Goal: Information Seeking & Learning: Learn about a topic

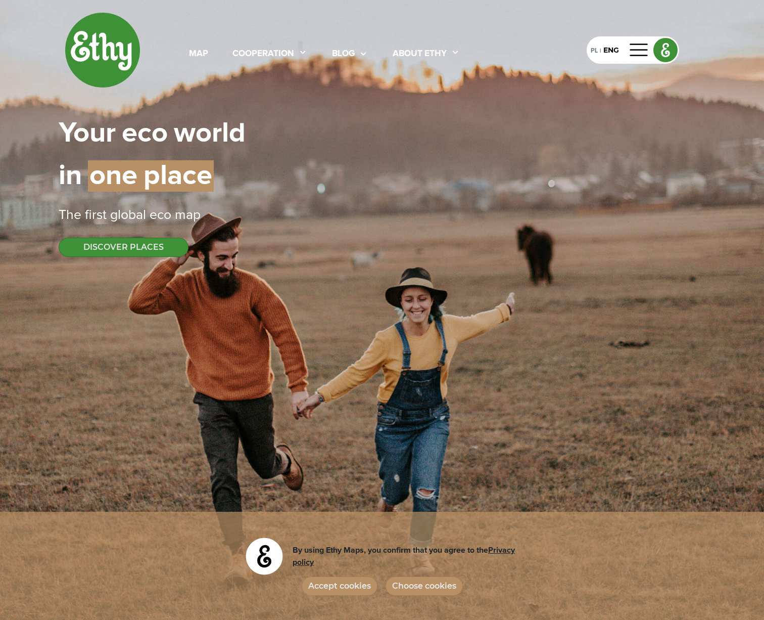
select select
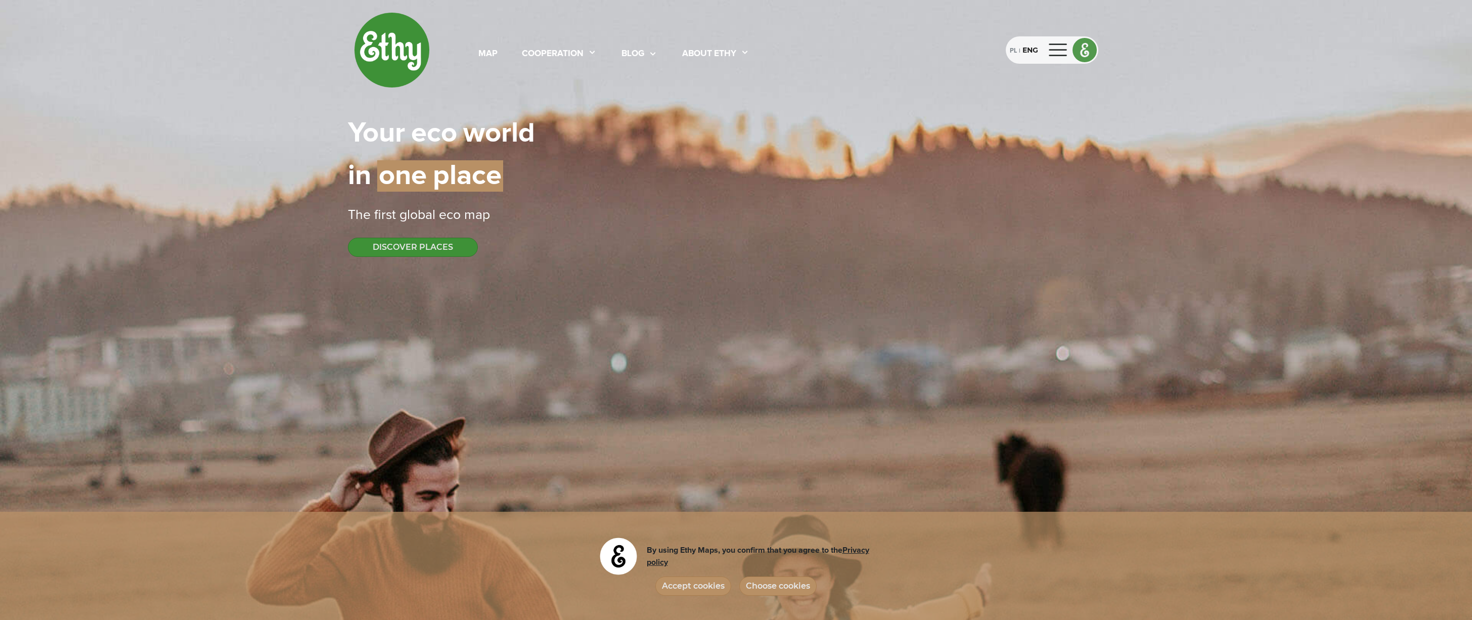
click at [764, 52] on div "PL" at bounding box center [1013, 49] width 7 height 11
click at [446, 256] on button "ODKRYWAJ MIEJSCA" at bounding box center [417, 247] width 138 height 19
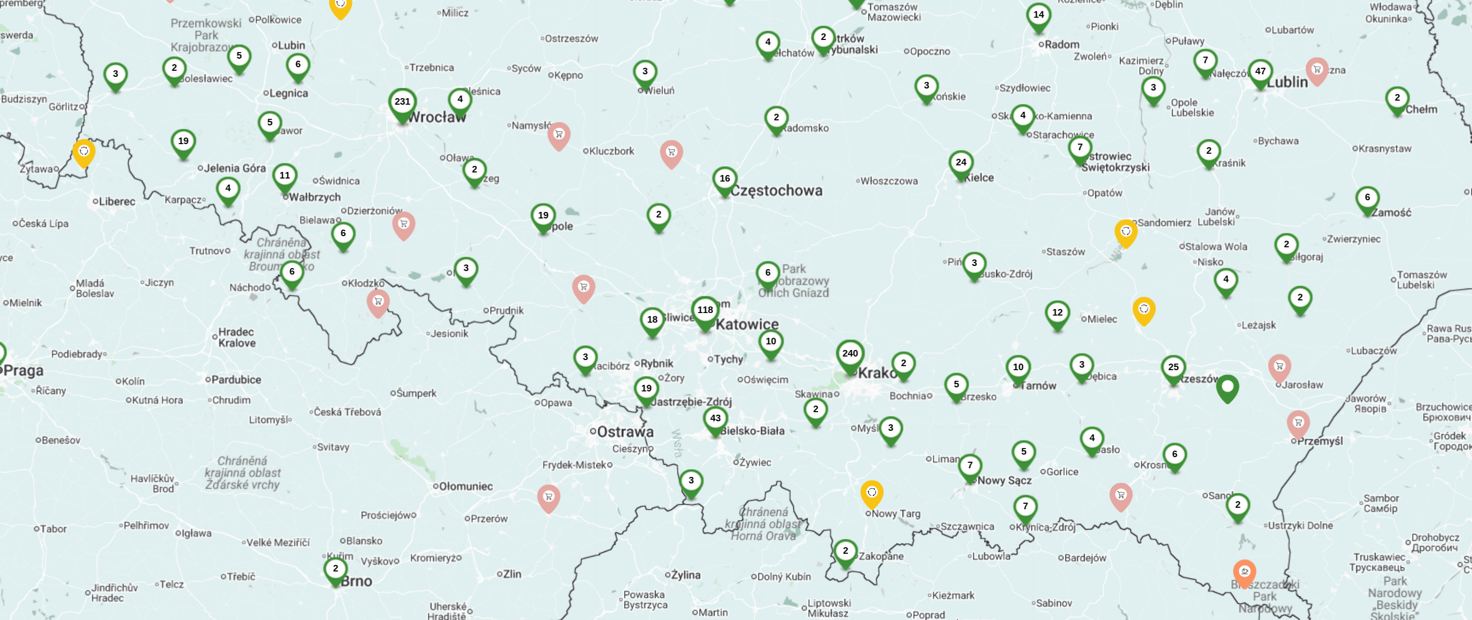
drag, startPoint x: 750, startPoint y: 509, endPoint x: 741, endPoint y: 473, distance: 36.5
click at [741, 473] on div "817 240 129 231 41 35 7 7 3 4 158 24 25 6 16 17 47 6 6 6 2 19 18 118 40 4 19 19…" at bounding box center [736, 310] width 1472 height 620
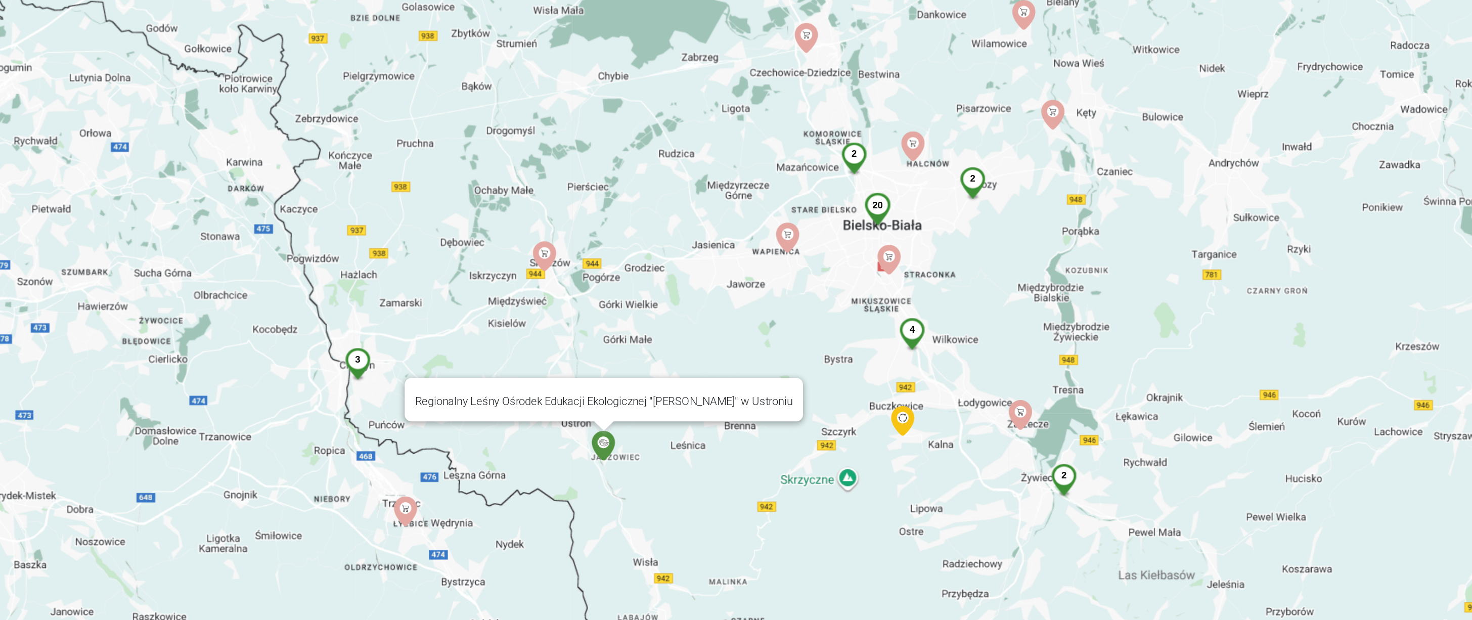
click at [660, 452] on img at bounding box center [660, 452] width 18 height 18
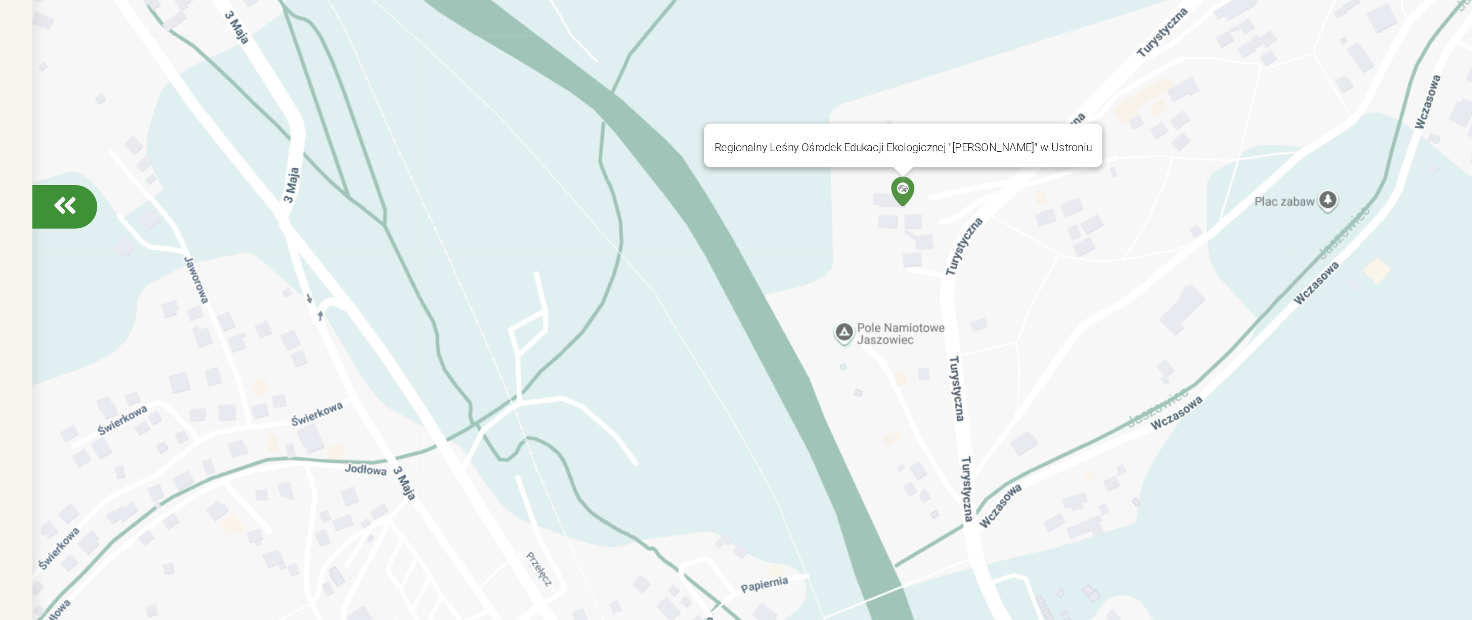
click at [764, 296] on img at bounding box center [837, 301] width 18 height 18
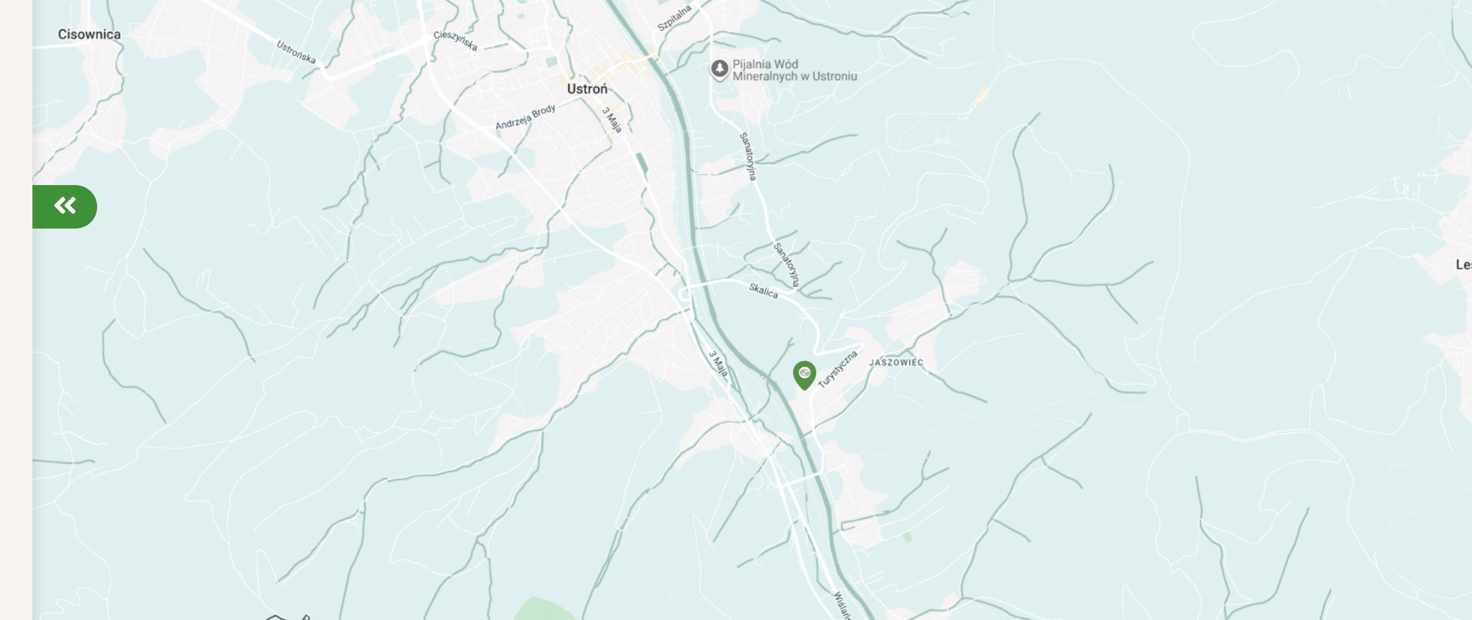
drag, startPoint x: 832, startPoint y: 347, endPoint x: 773, endPoint y: 472, distance: 137.7
click at [764, 472] on div at bounding box center [736, 310] width 1472 height 620
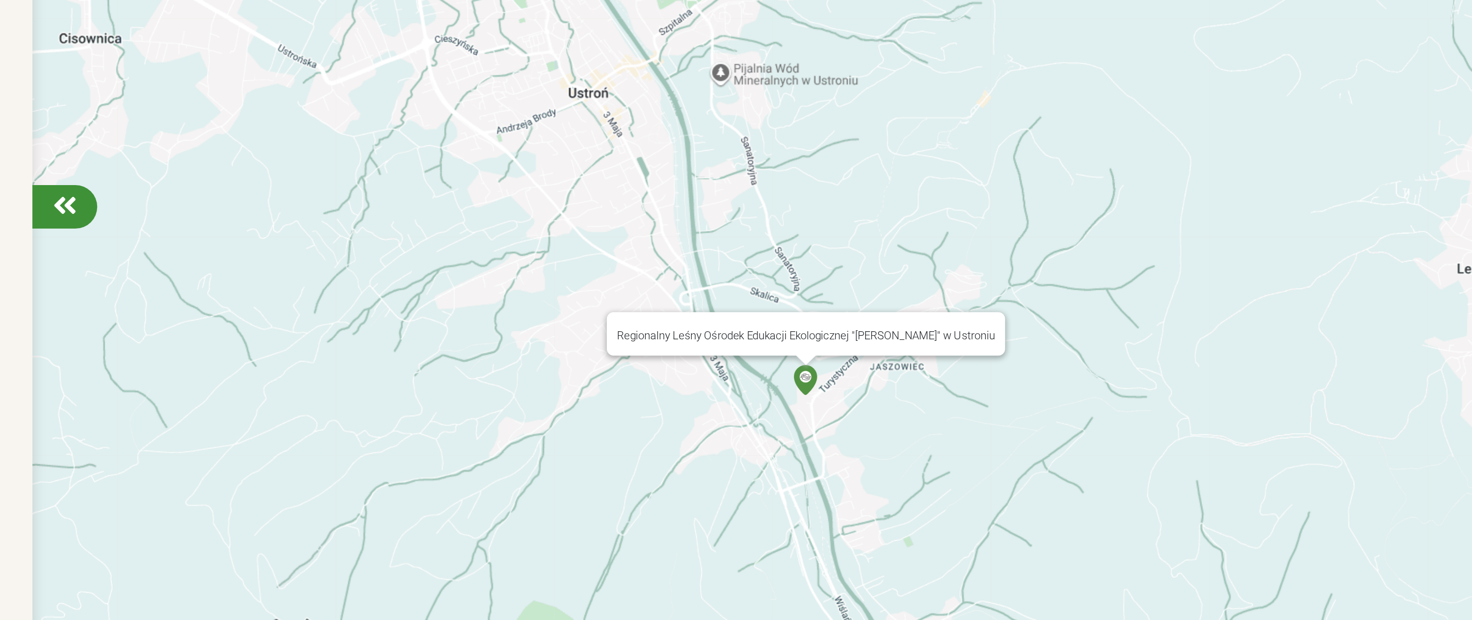
click at [764, 405] on img at bounding box center [779, 413] width 18 height 18
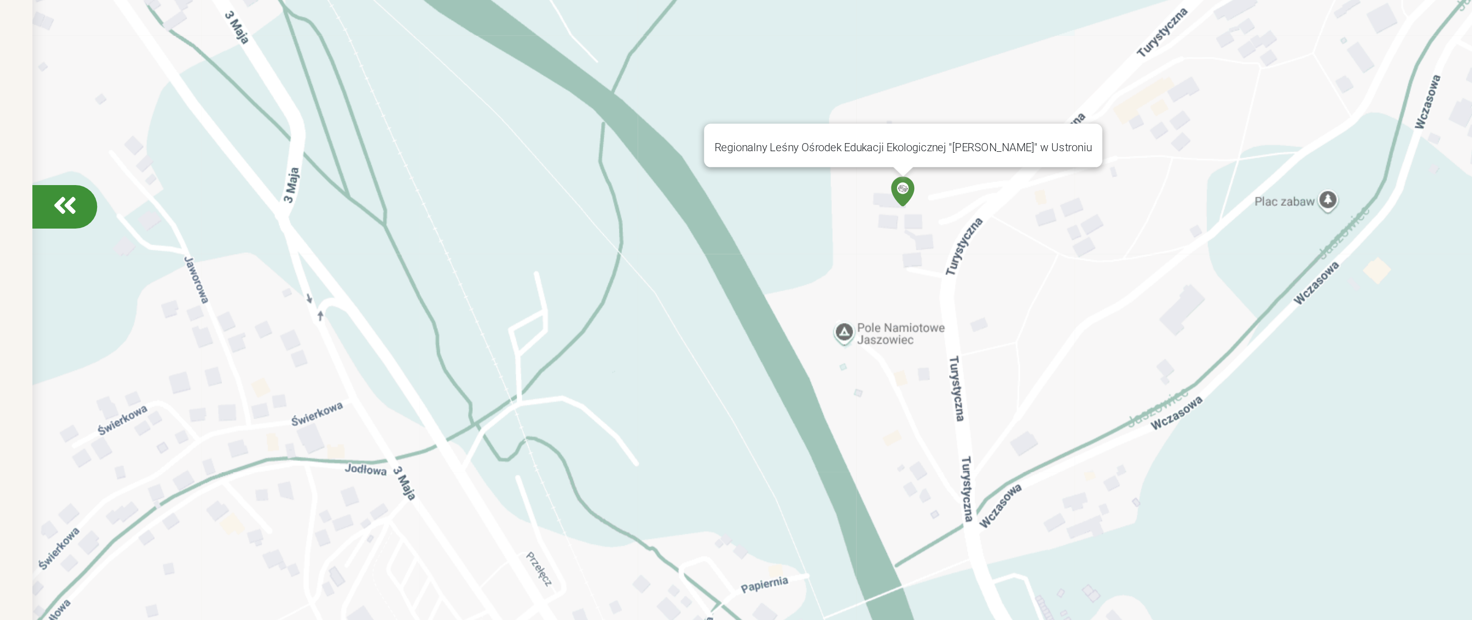
click at [764, 294] on img at bounding box center [837, 301] width 18 height 18
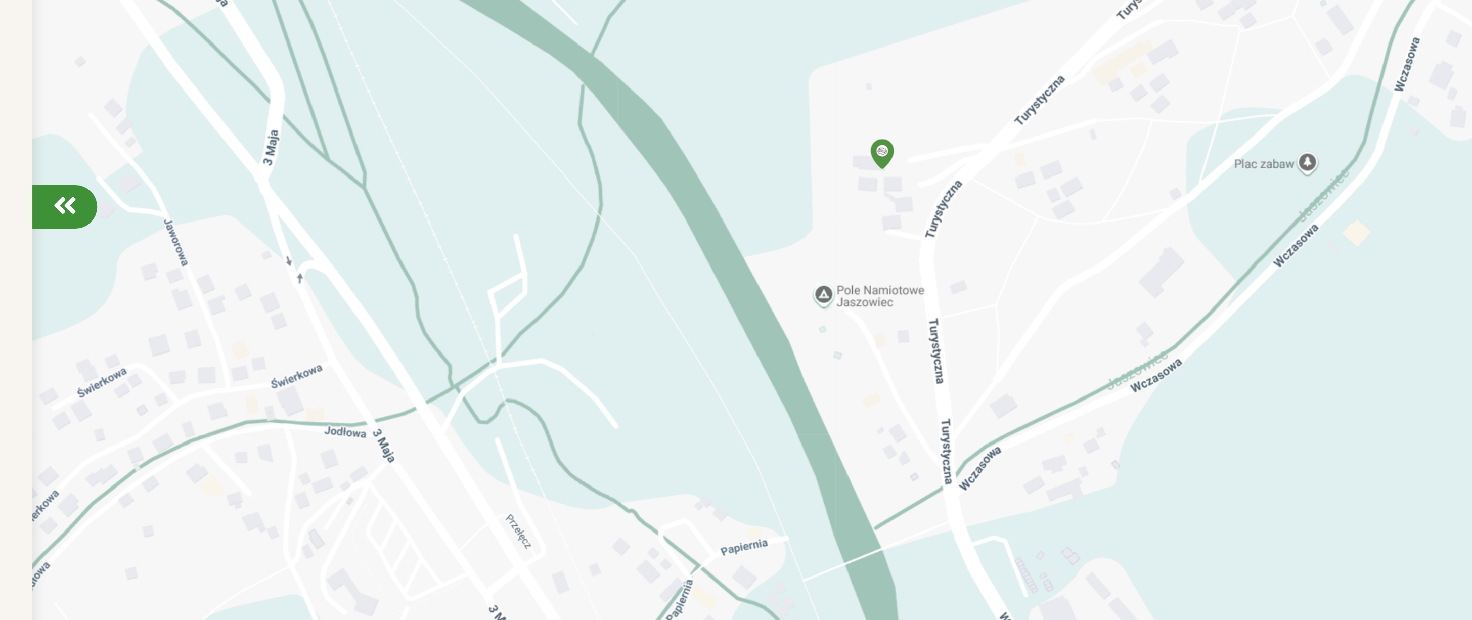
drag, startPoint x: 837, startPoint y: 293, endPoint x: 821, endPoint y: 267, distance: 30.9
click at [764, 267] on div "Aby korzystać z interfejsu, używaj klawiszy strzałek." at bounding box center [736, 310] width 1472 height 620
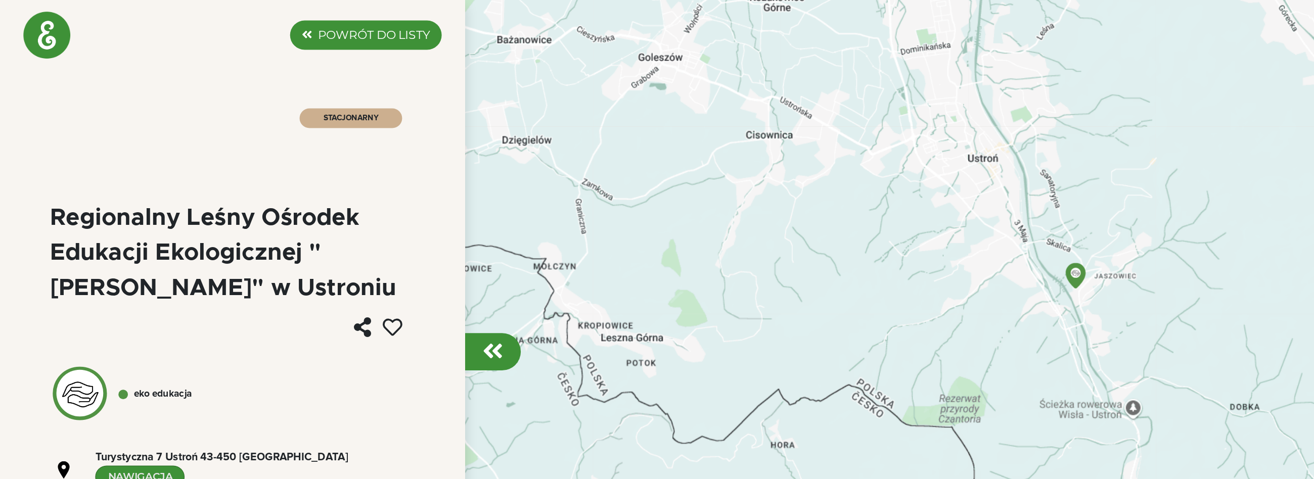
click at [743, 180] on div "Aby korzystać z interfejsu, używaj klawiszy strzałek. 2" at bounding box center [657, 239] width 1314 height 479
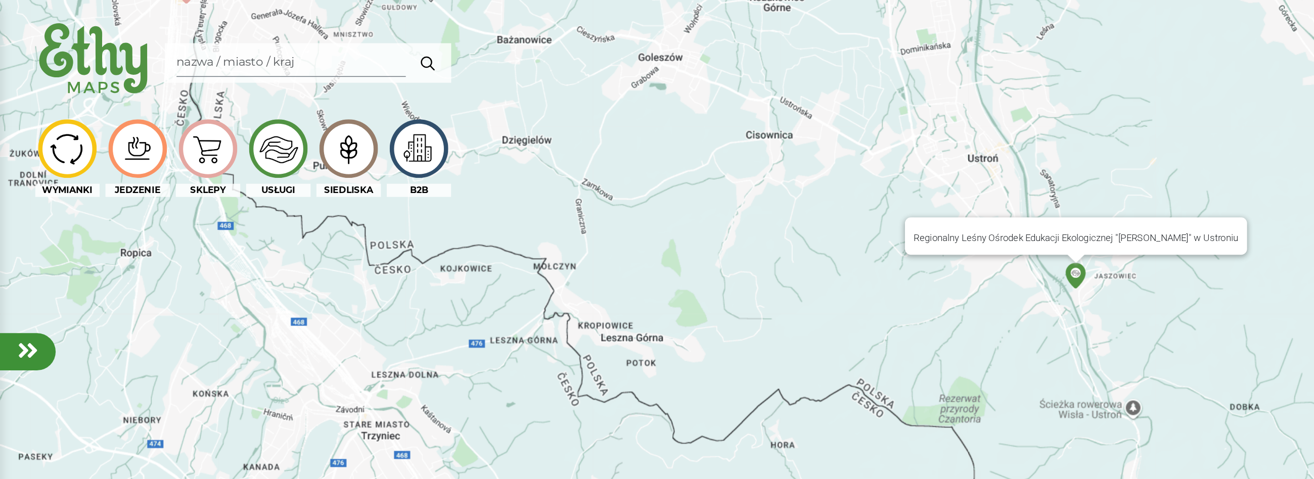
click at [743, 189] on img at bounding box center [743, 190] width 18 height 18
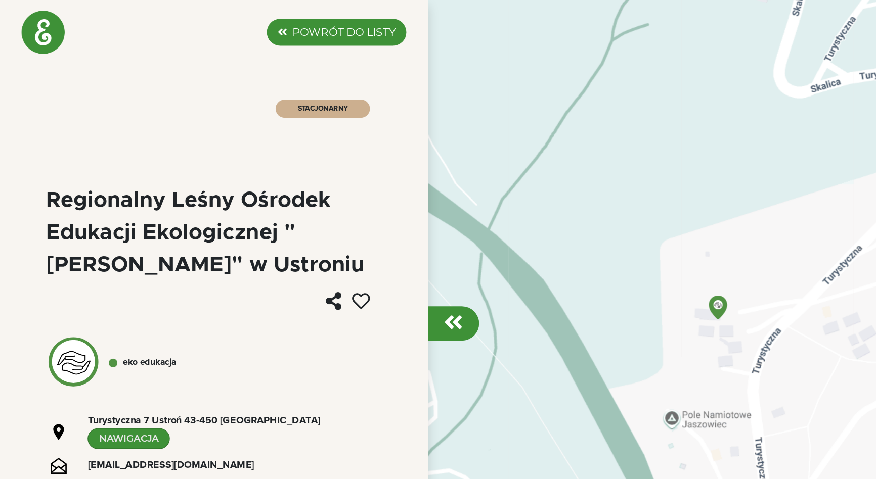
click at [268, 26] on label "POWRÓT DO LISTY" at bounding box center [257, 24] width 77 height 12
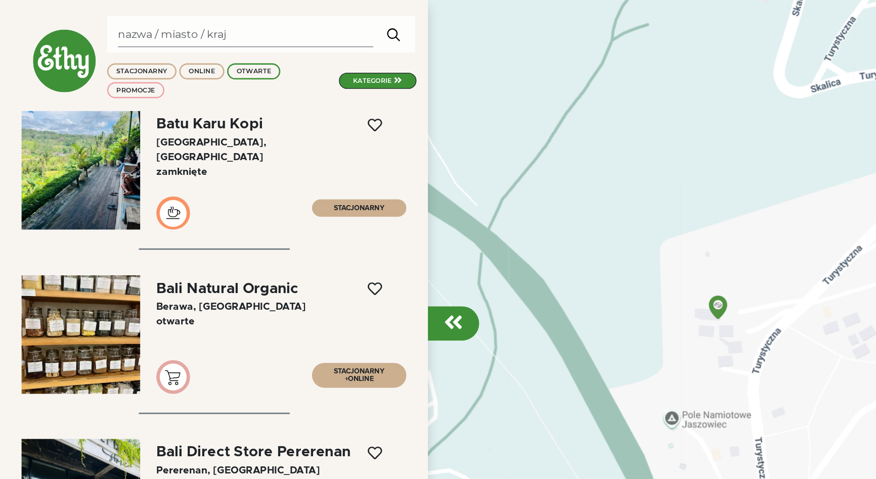
click at [356, 20] on div at bounding box center [438, 239] width 876 height 479
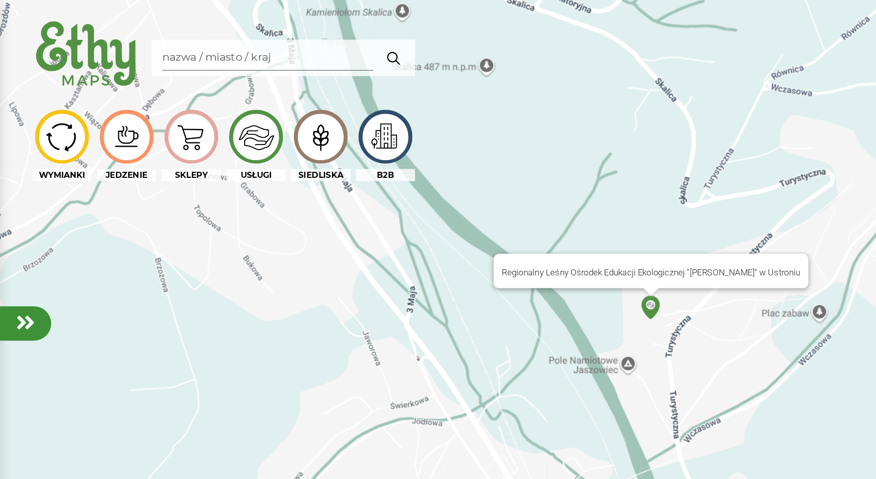
click at [490, 230] on img at bounding box center [488, 231] width 18 height 18
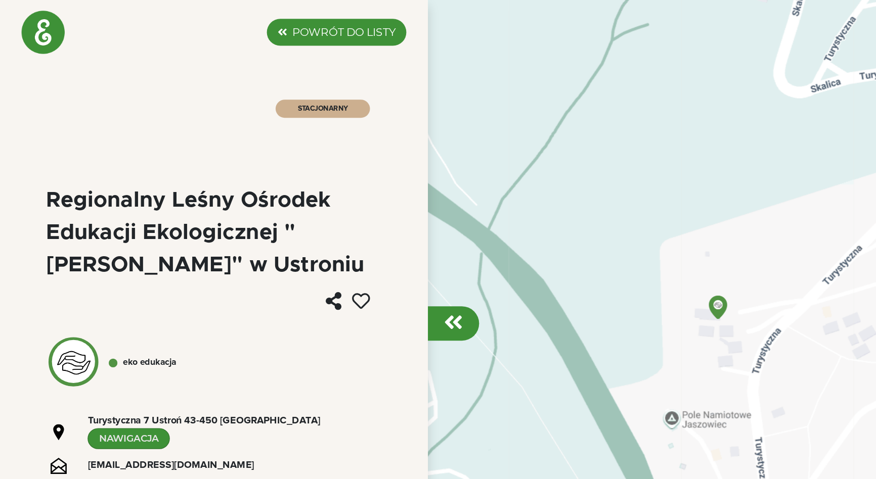
click at [339, 248] on em at bounding box center [340, 242] width 14 height 16
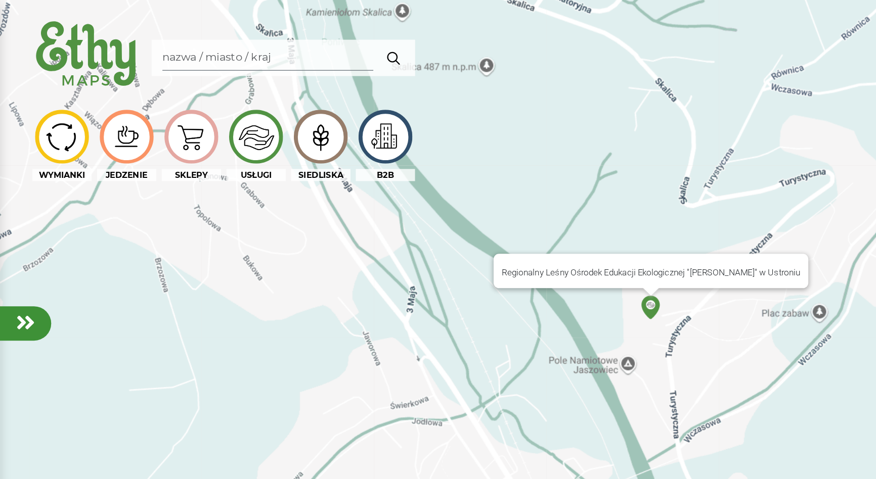
click at [490, 229] on img at bounding box center [488, 231] width 18 height 18
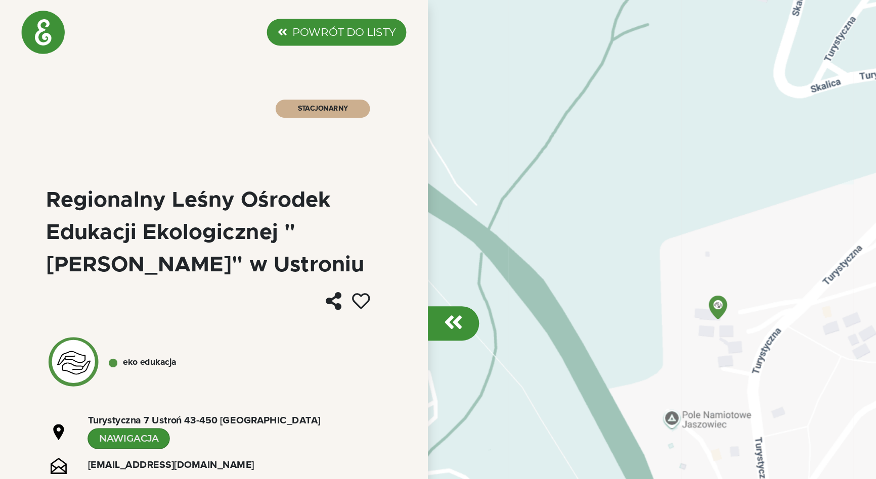
click at [248, 26] on label "POWRÓT DO LISTY" at bounding box center [257, 24] width 77 height 12
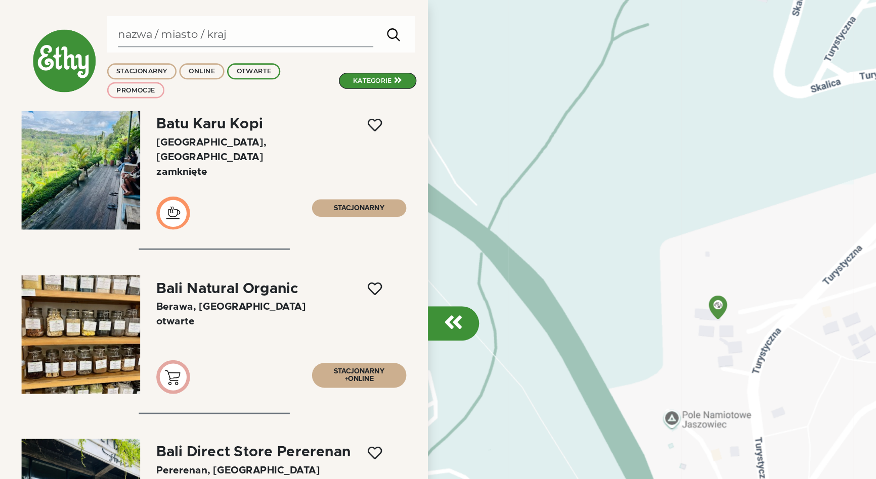
click at [373, 44] on div at bounding box center [438, 239] width 876 height 479
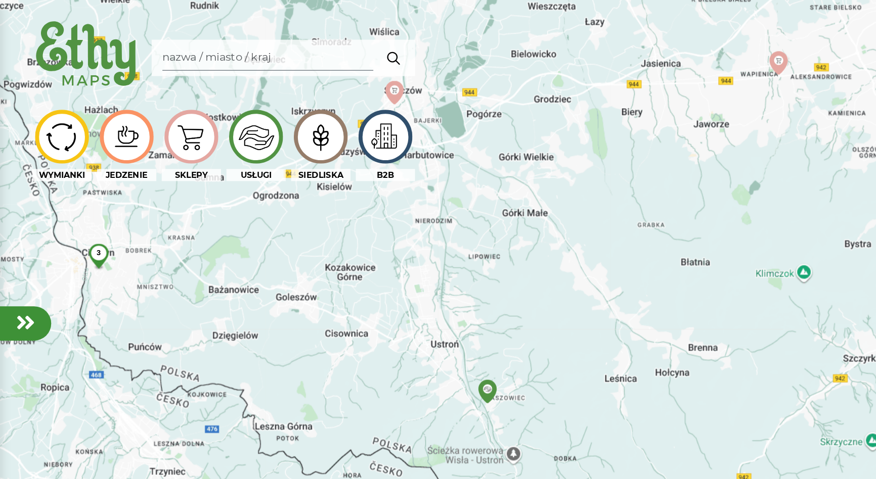
drag, startPoint x: 422, startPoint y: 184, endPoint x: 300, endPoint y: 292, distance: 162.6
click at [300, 292] on div "3 3" at bounding box center [438, 239] width 876 height 479
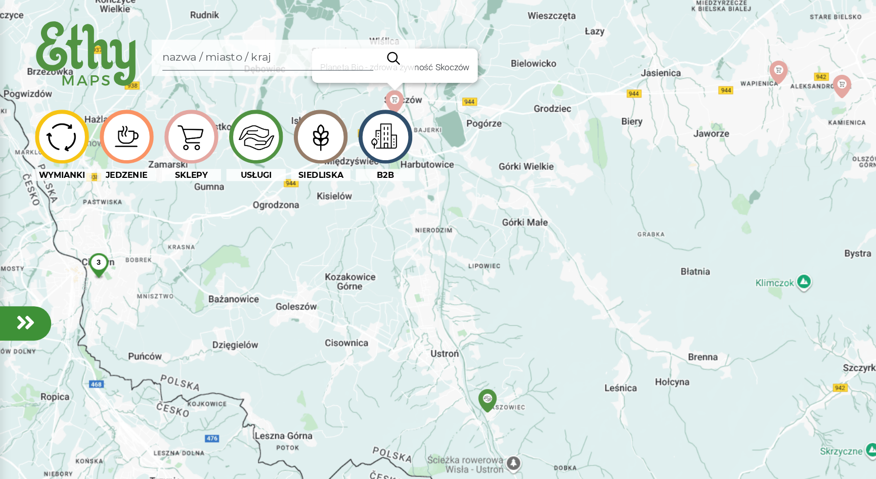
click at [293, 70] on img at bounding box center [296, 77] width 18 height 18
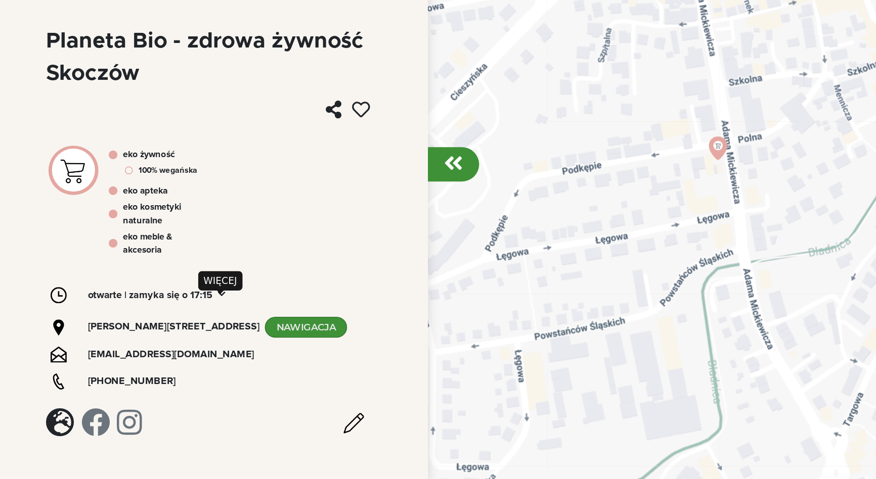
click at [167, 342] on em at bounding box center [166, 341] width 6 height 7
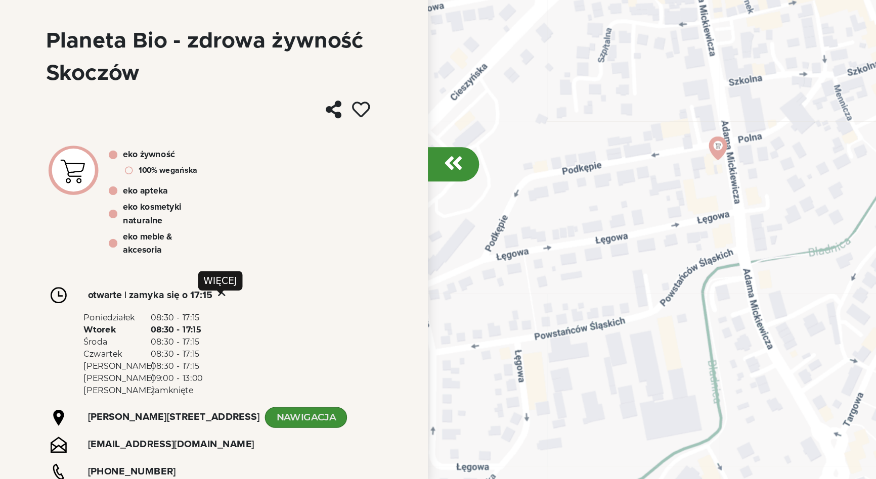
click at [167, 342] on em at bounding box center [166, 341] width 6 height 7
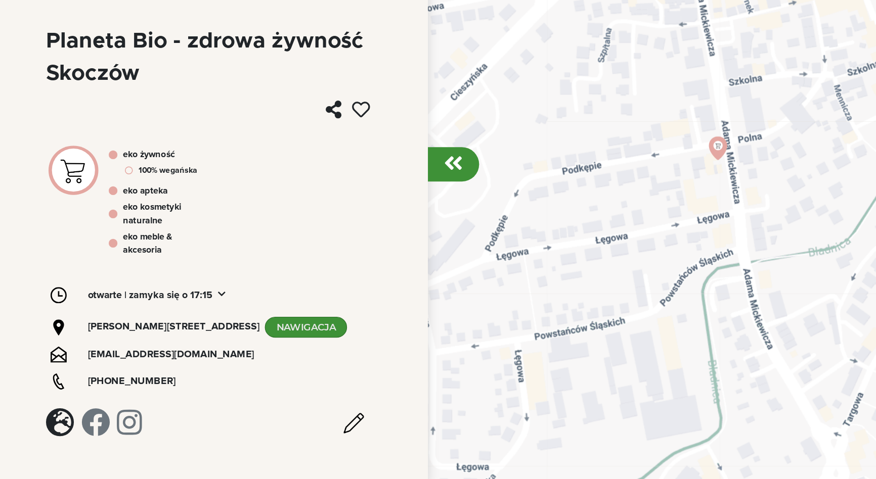
click at [340, 246] on em at bounding box center [340, 242] width 14 height 16
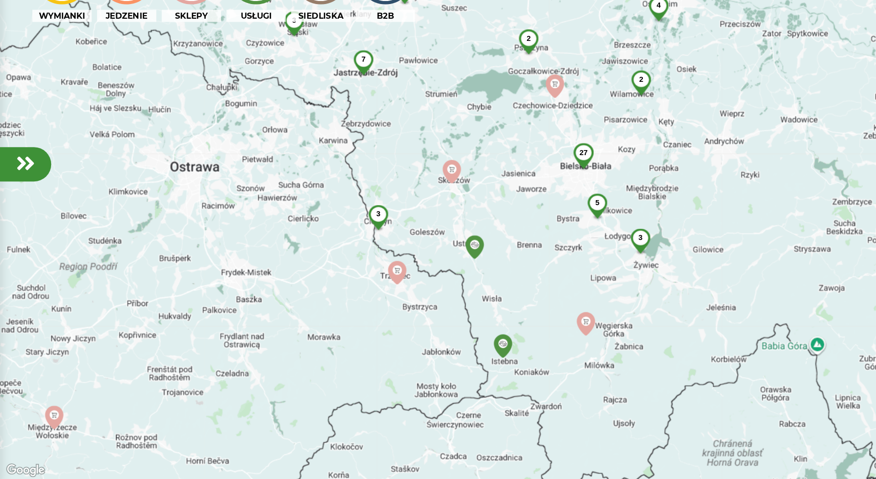
click at [336, 259] on div "165 55 50 7 3 3 27 4 14 8 2 15 15 2 3 5 9 2 2 6 2 2 3 3 3 3" at bounding box center [438, 239] width 876 height 479
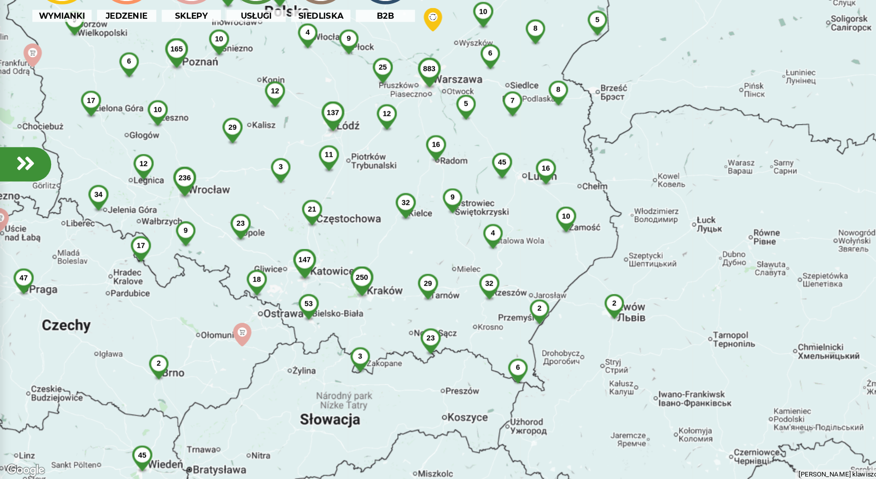
drag, startPoint x: 177, startPoint y: 282, endPoint x: 205, endPoint y: 409, distance: 130.3
click at [205, 409] on div "883 250 137 236 56 6 23 45 3 5 165 32 32 10 21 29 12 17 3 34 147 11 23 53 2 29 …" at bounding box center [438, 239] width 876 height 479
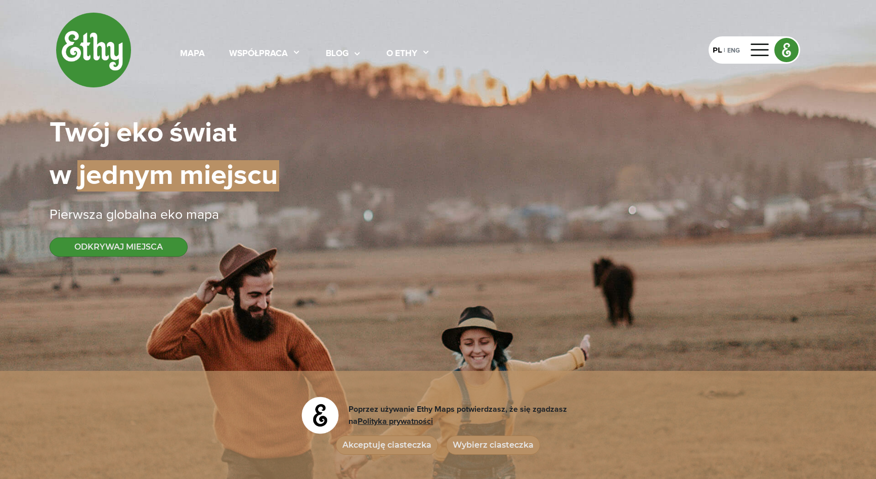
select select
click at [185, 54] on div "mapa" at bounding box center [192, 54] width 25 height 13
select select
click at [192, 50] on div "mapa" at bounding box center [192, 54] width 25 height 13
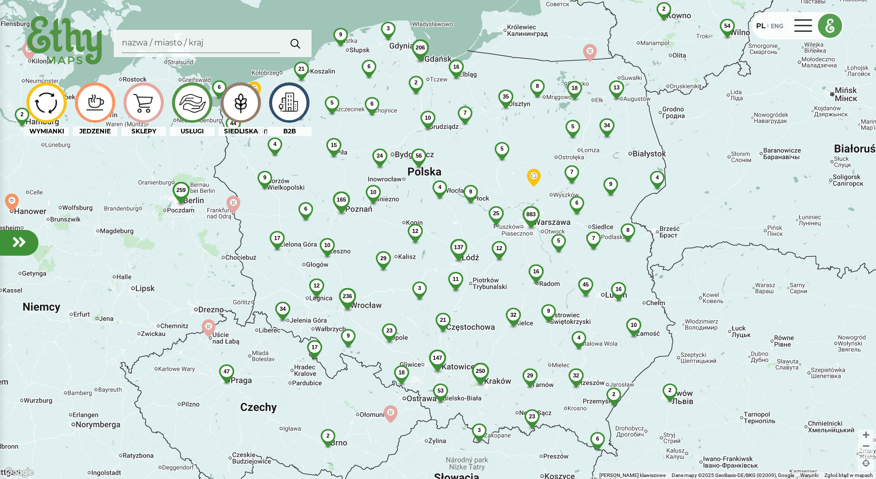
click at [803, 27] on div at bounding box center [803, 26] width 24 height 16
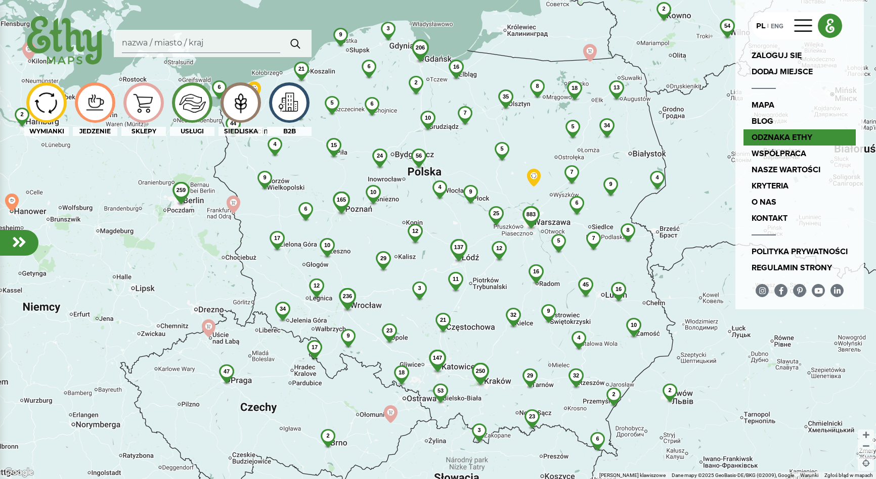
click at [773, 135] on link "odznaka Ethy" at bounding box center [799, 137] width 112 height 16
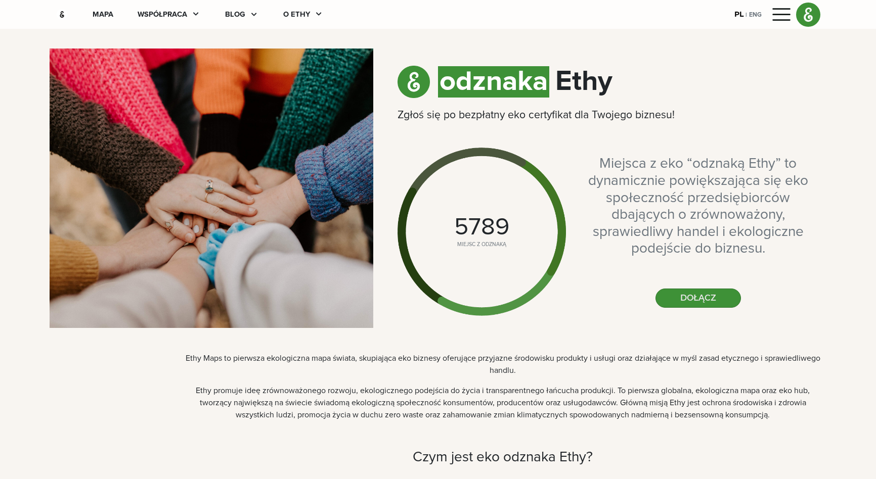
click at [61, 15] on img at bounding box center [62, 14] width 13 height 13
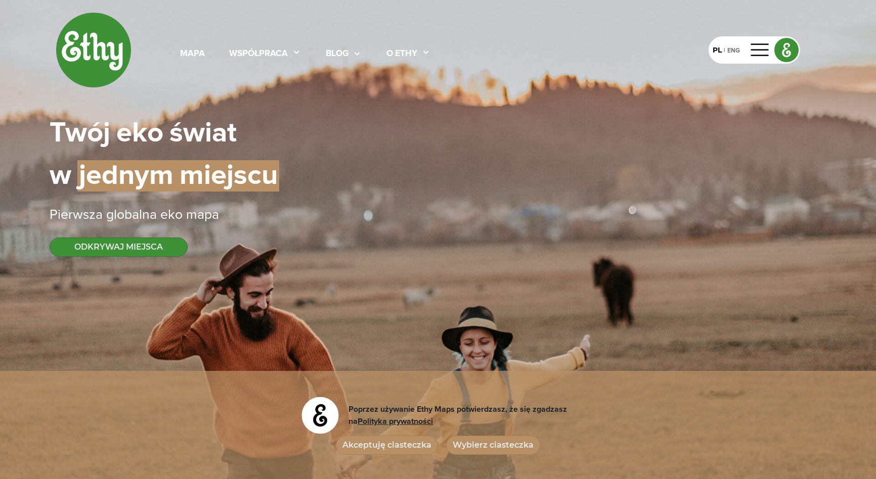
select select
click at [295, 53] on icon at bounding box center [297, 53] width 10 height 10
click at [355, 54] on icon at bounding box center [357, 54] width 10 height 10
click at [340, 147] on link "* Dodaj *" at bounding box center [357, 147] width 81 height 16
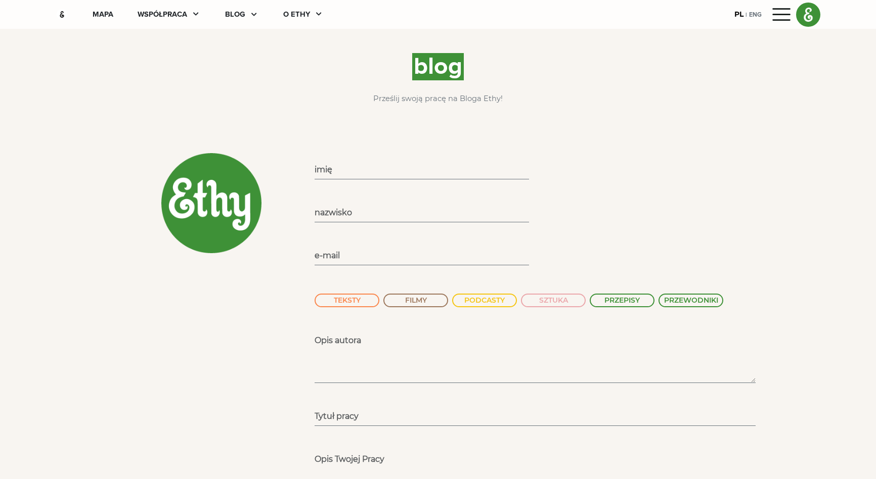
select select
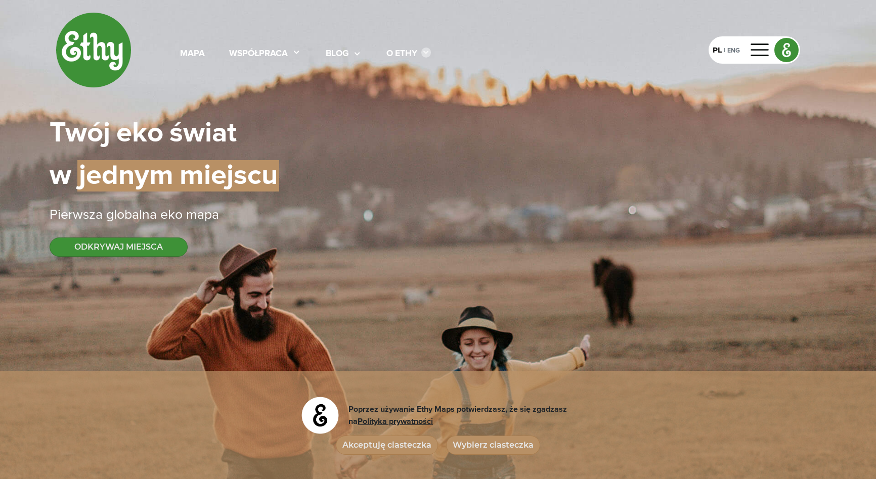
click at [427, 53] on icon at bounding box center [426, 53] width 10 height 10
click at [395, 113] on link "kryteria" at bounding box center [420, 114] width 85 height 16
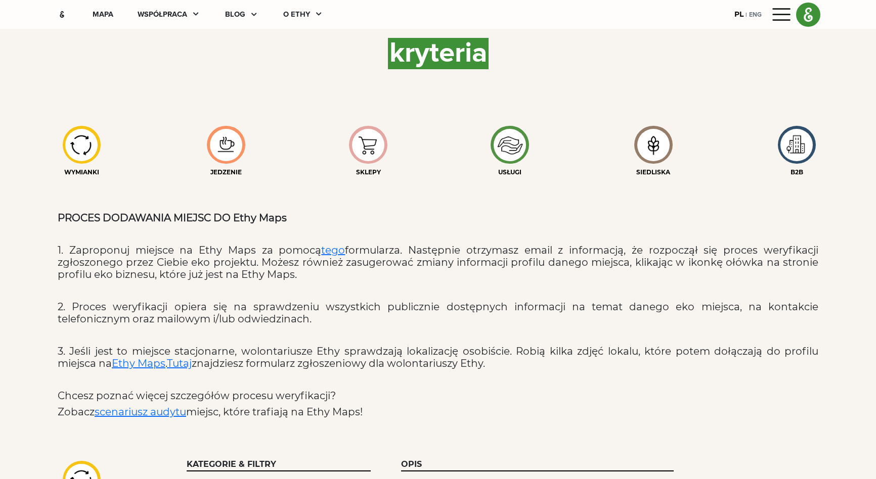
click at [231, 143] on img at bounding box center [226, 144] width 32 height 23
click at [103, 15] on div "mapa" at bounding box center [103, 14] width 21 height 11
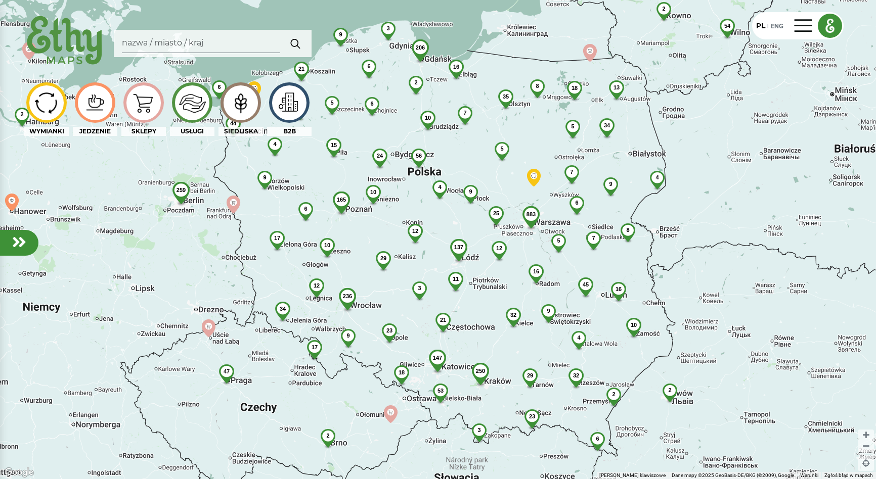
click at [96, 96] on img at bounding box center [95, 102] width 34 height 25
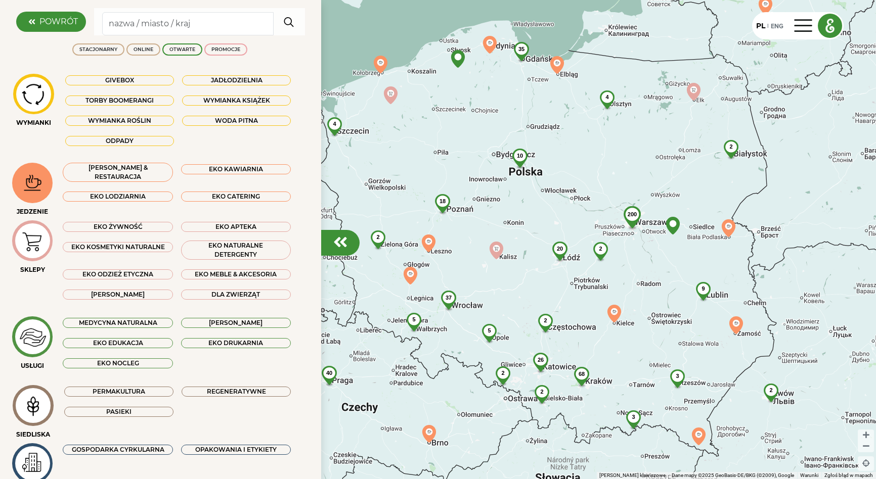
click at [33, 188] on img at bounding box center [33, 183] width 34 height 25
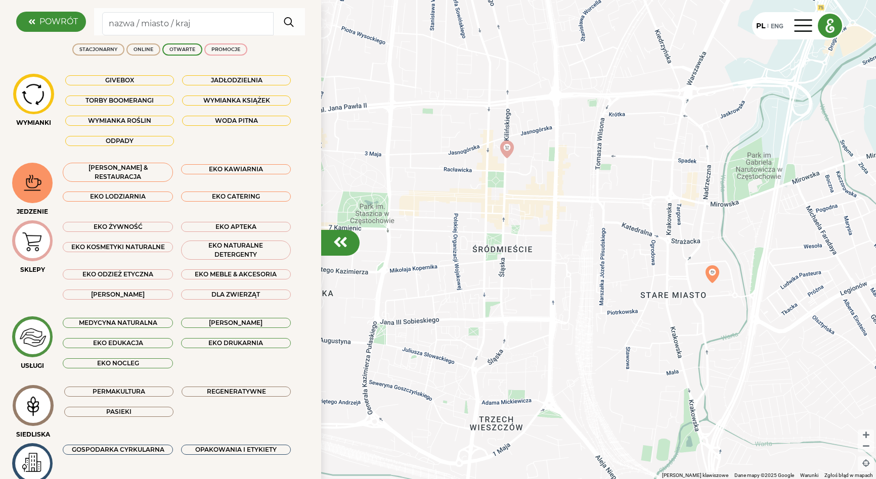
drag, startPoint x: 549, startPoint y: 360, endPoint x: 718, endPoint y: 207, distance: 228.0
click at [718, 207] on div at bounding box center [438, 239] width 876 height 479
click at [711, 273] on img at bounding box center [712, 275] width 18 height 18
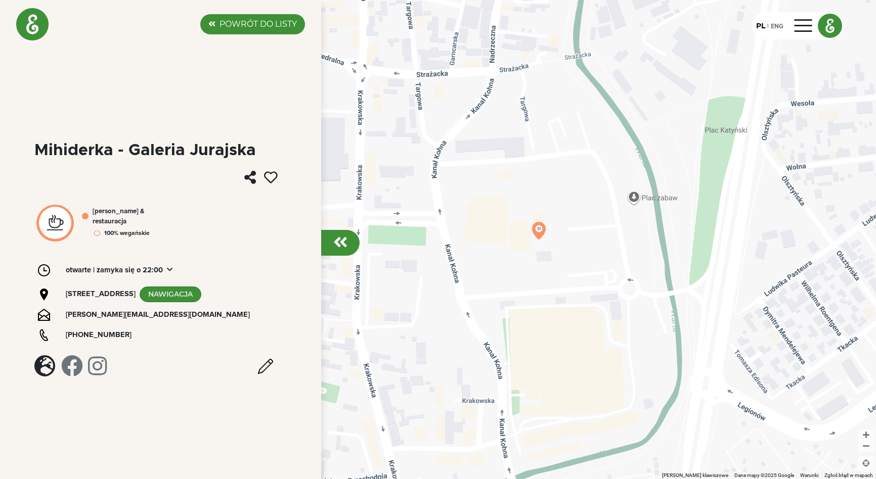
click at [234, 27] on label "POWRÓT DO LISTY" at bounding box center [257, 24] width 77 height 12
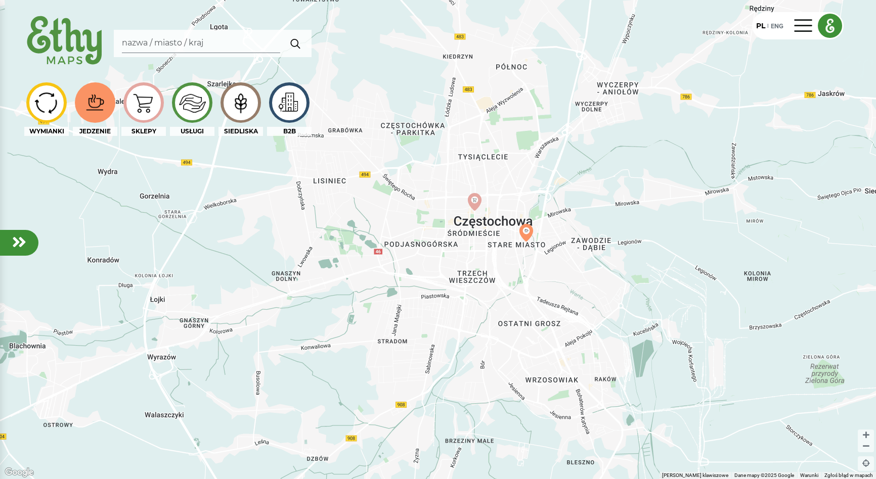
click at [224, 44] on input "Search" at bounding box center [201, 43] width 158 height 19
type input "Grudziądz"
click at [293, 47] on img "button" at bounding box center [295, 43] width 19 height 20
click at [199, 35] on input "Grudziądz" at bounding box center [201, 43] width 158 height 19
click at [296, 42] on img "button" at bounding box center [295, 43] width 19 height 20
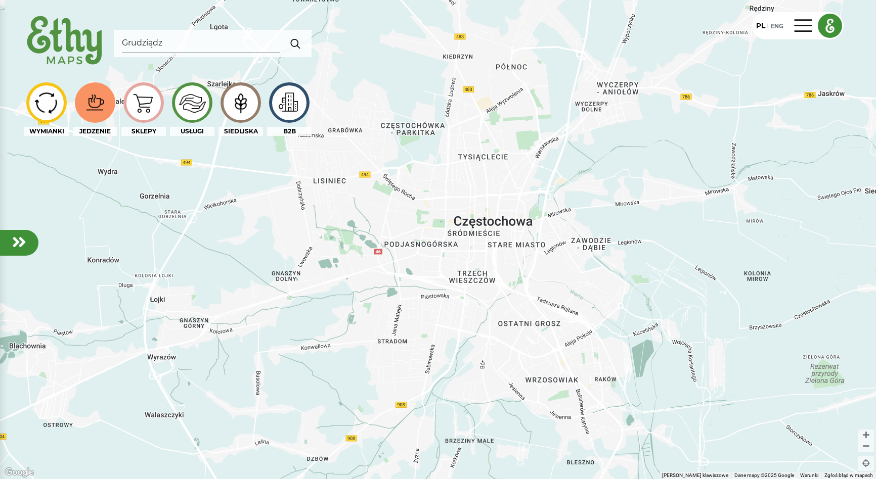
click at [296, 42] on img "button" at bounding box center [295, 43] width 19 height 20
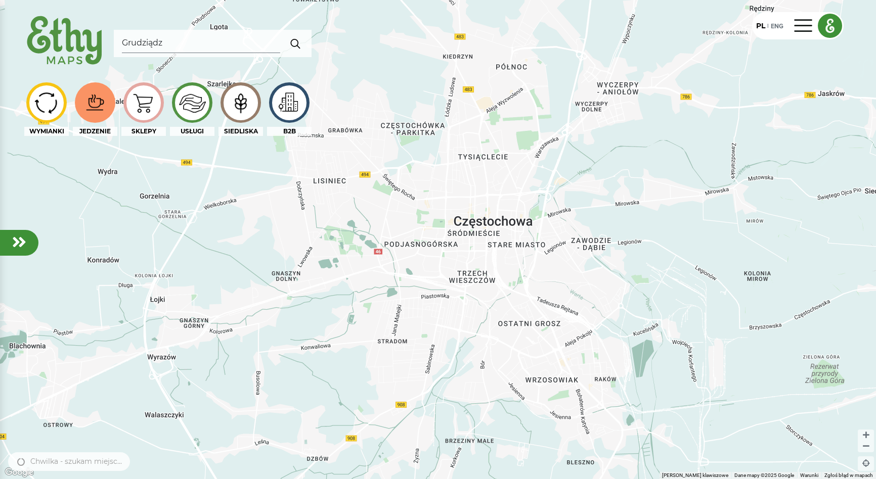
click at [296, 42] on img "button" at bounding box center [295, 43] width 19 height 20
drag, startPoint x: 157, startPoint y: 136, endPoint x: 200, endPoint y: 147, distance: 44.3
click at [178, 136] on div "WYMIANKI JEDZENIE SKLEPY USŁUGI SIEDLISKA B2B" at bounding box center [167, 111] width 287 height 58
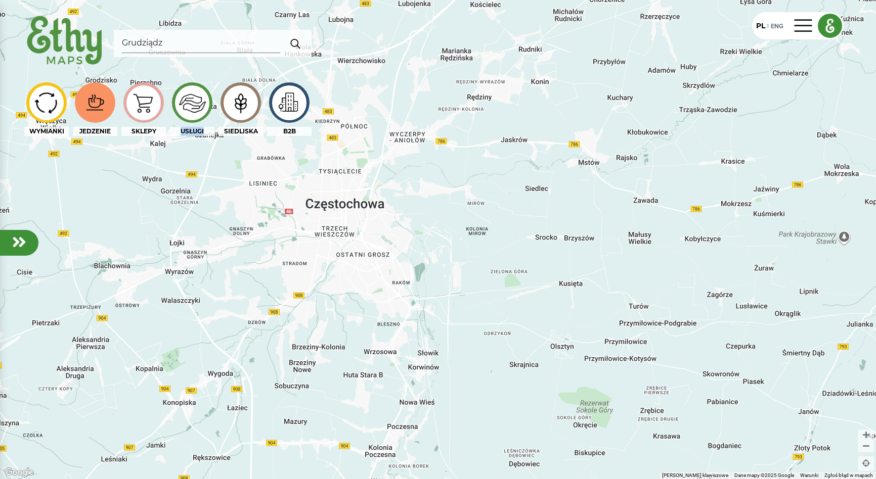
click at [296, 41] on img "button" at bounding box center [295, 43] width 19 height 20
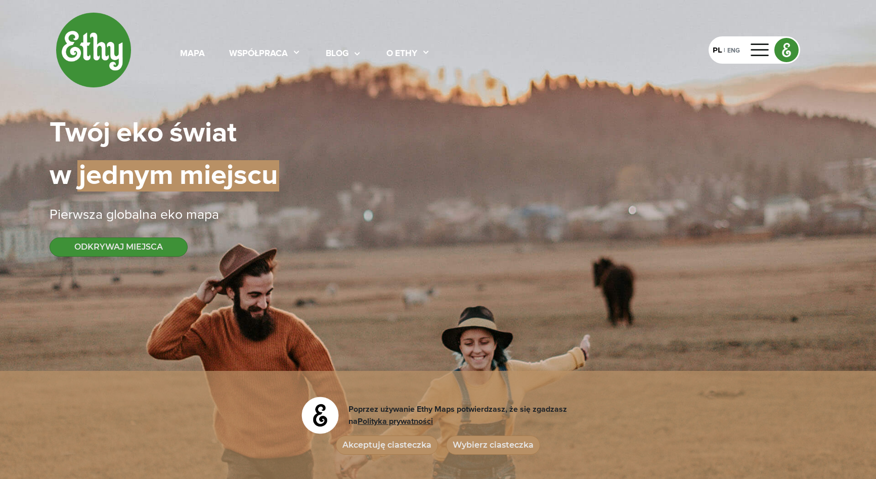
select select
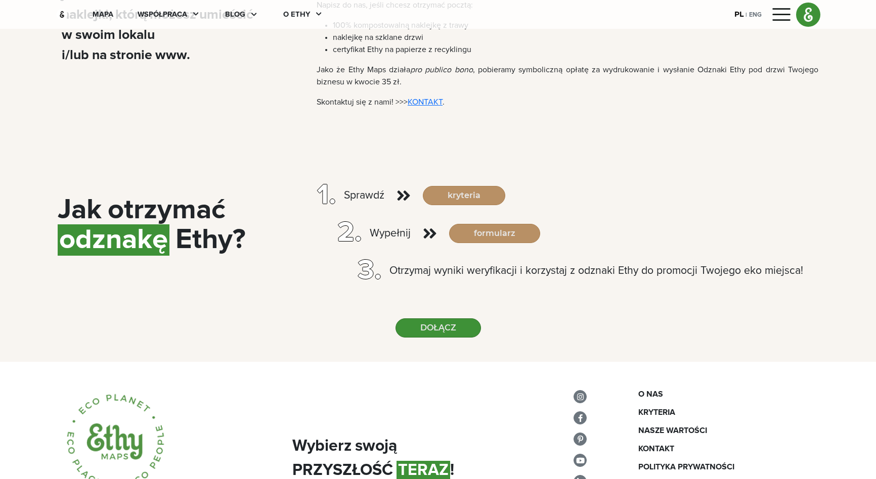
scroll to position [944, 0]
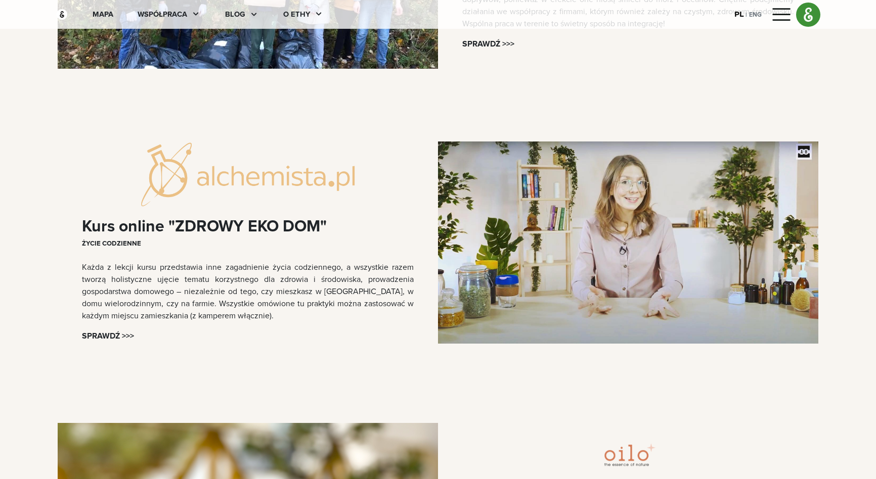
scroll to position [2630, 0]
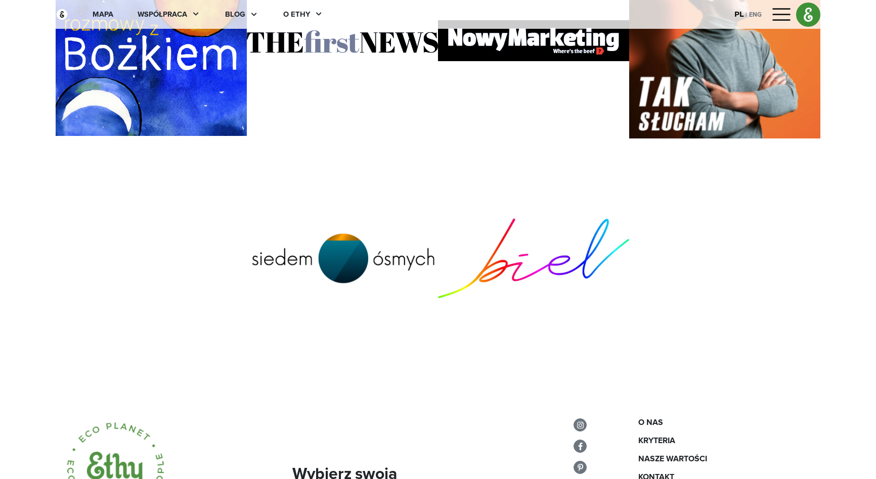
scroll to position [3861, 0]
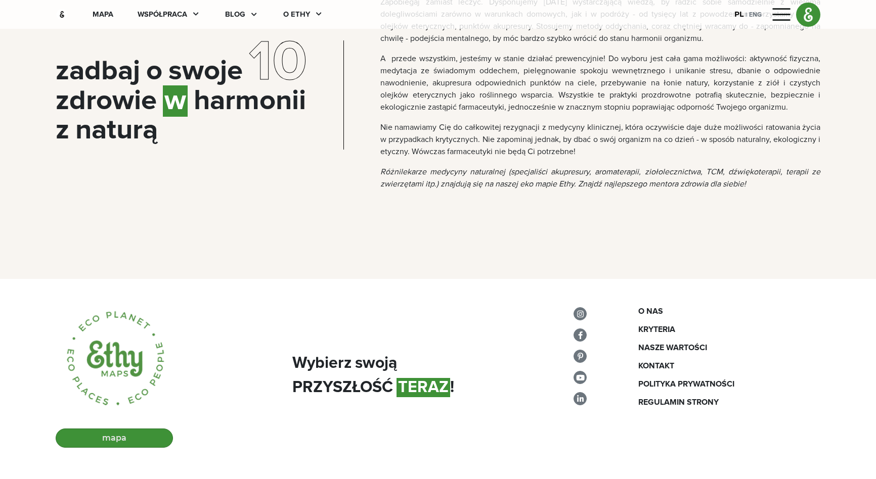
scroll to position [2697, 0]
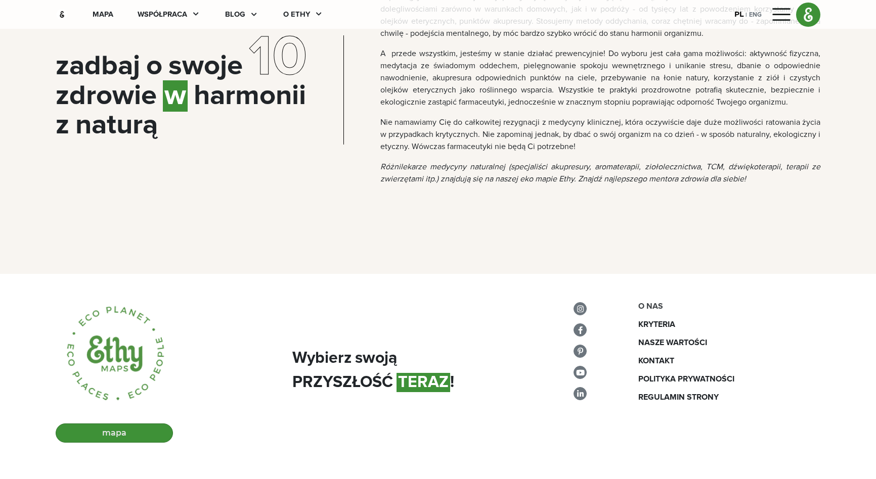
click at [649, 308] on div "O nas" at bounding box center [729, 306] width 182 height 12
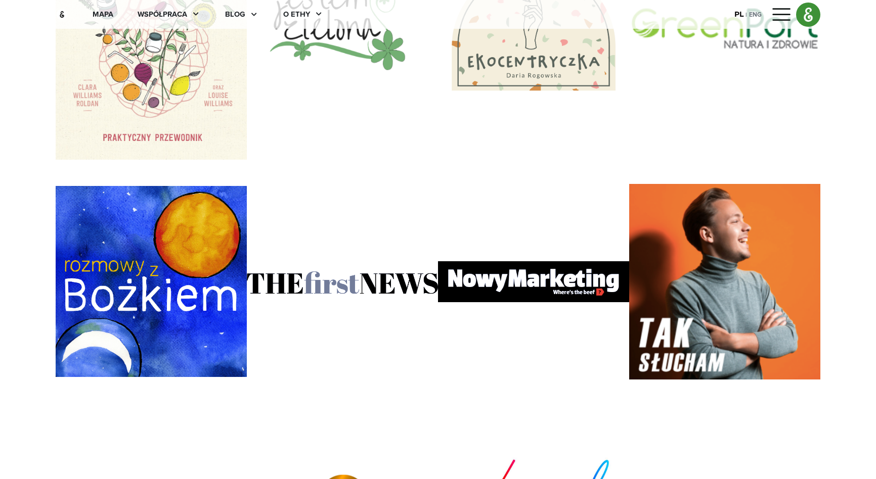
scroll to position [3861, 0]
